Goal: Use online tool/utility: Use online tool/utility

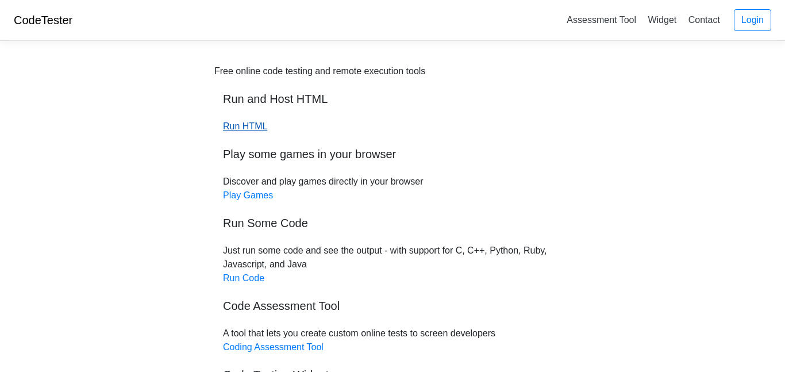
click at [237, 121] on link "Run HTML" at bounding box center [245, 126] width 44 height 10
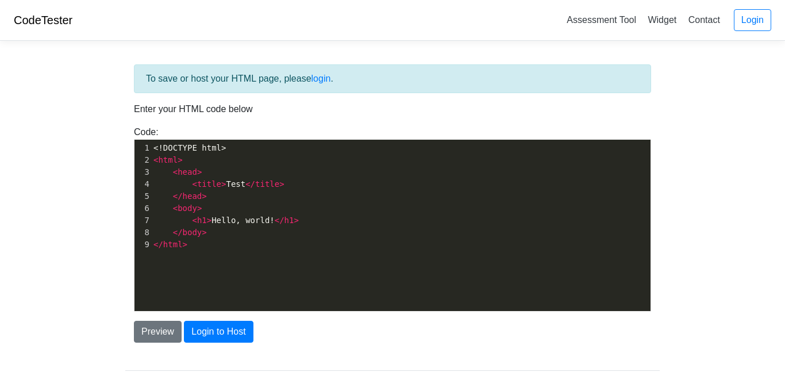
click at [221, 179] on span ">" at bounding box center [223, 183] width 5 height 9
type textarea "<!DOCTYPE html> <html> <head> <title>Test</title> </head> <body> <h1>Hello, wor…"
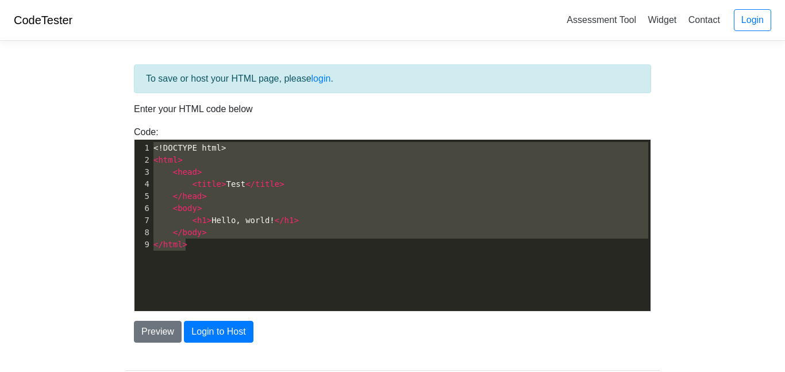
paste textarea
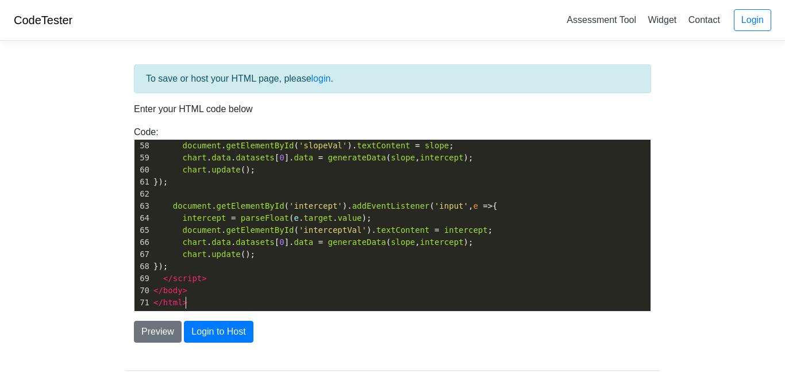
scroll to position [690, 0]
click at [83, 294] on body "CodeTester Assessment Tool Widget Contact Login To save or host your HTML page,…" at bounding box center [392, 207] width 785 height 414
click at [172, 332] on button "Preview" at bounding box center [158, 332] width 48 height 22
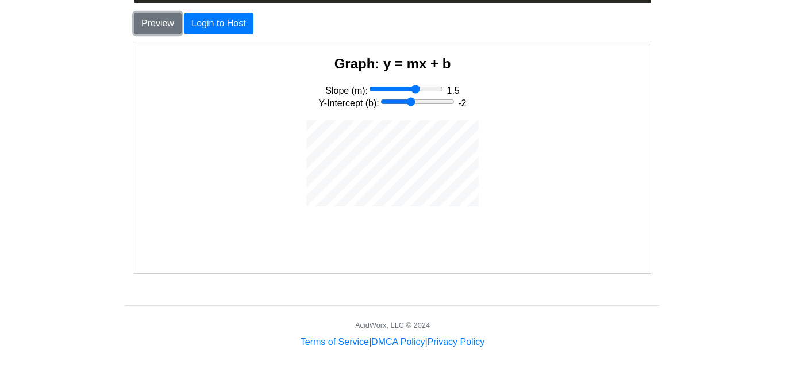
scroll to position [313, 0]
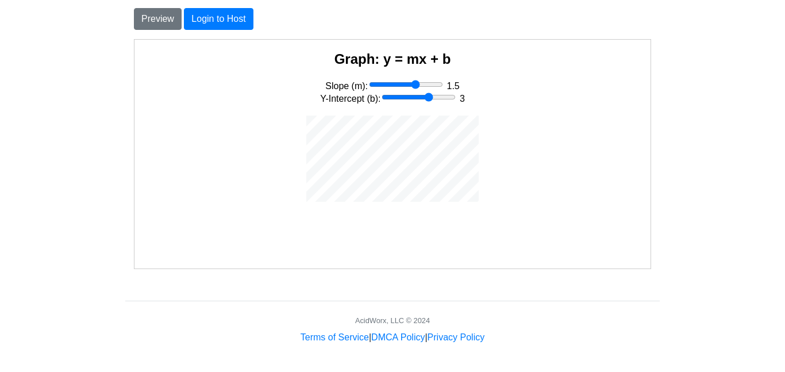
drag, startPoint x: 416, startPoint y: 99, endPoint x: 427, endPoint y: 98, distance: 11.0
click at [427, 98] on input "Y-Intercept (b):" at bounding box center [418, 96] width 74 height 9
drag, startPoint x: 431, startPoint y: 97, endPoint x: 407, endPoint y: 101, distance: 24.5
type input "-3"
click at [407, 101] on input "Y-Intercept (b):" at bounding box center [417, 96] width 74 height 9
